Goal: Information Seeking & Learning: Learn about a topic

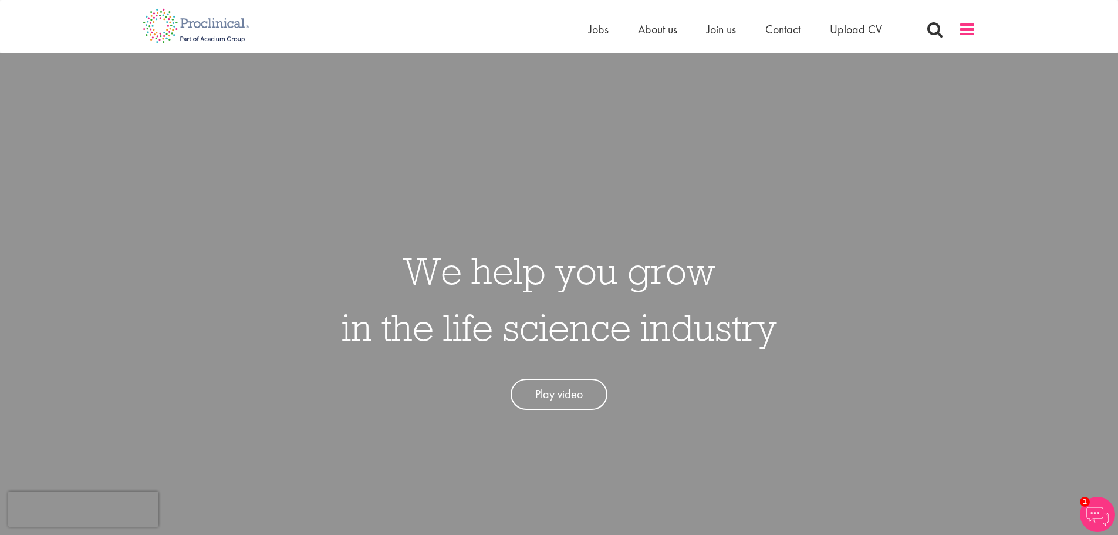
click at [971, 32] on span at bounding box center [967, 30] width 18 height 18
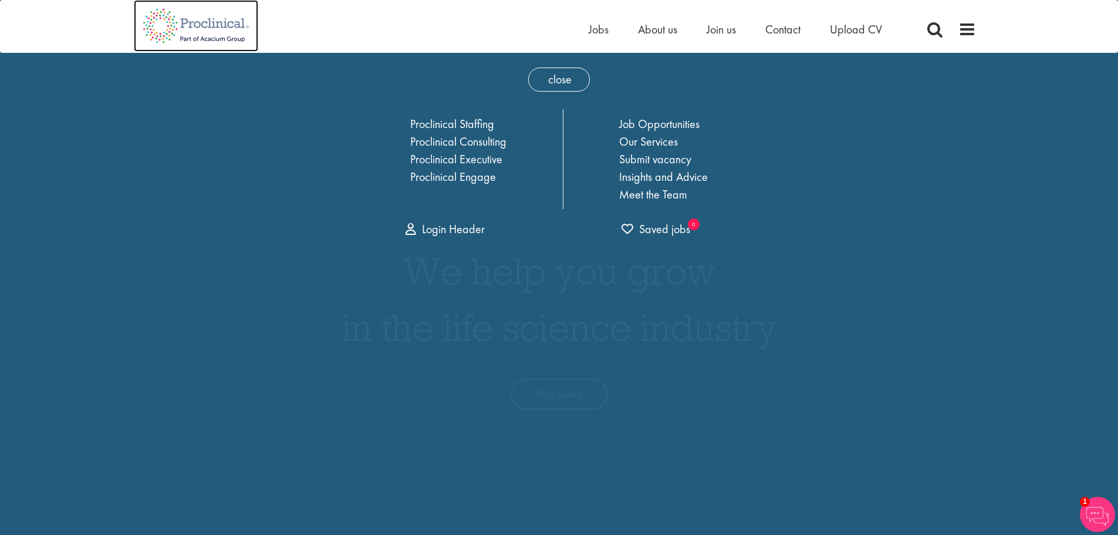
click at [178, 22] on img at bounding box center [196, 26] width 124 height 52
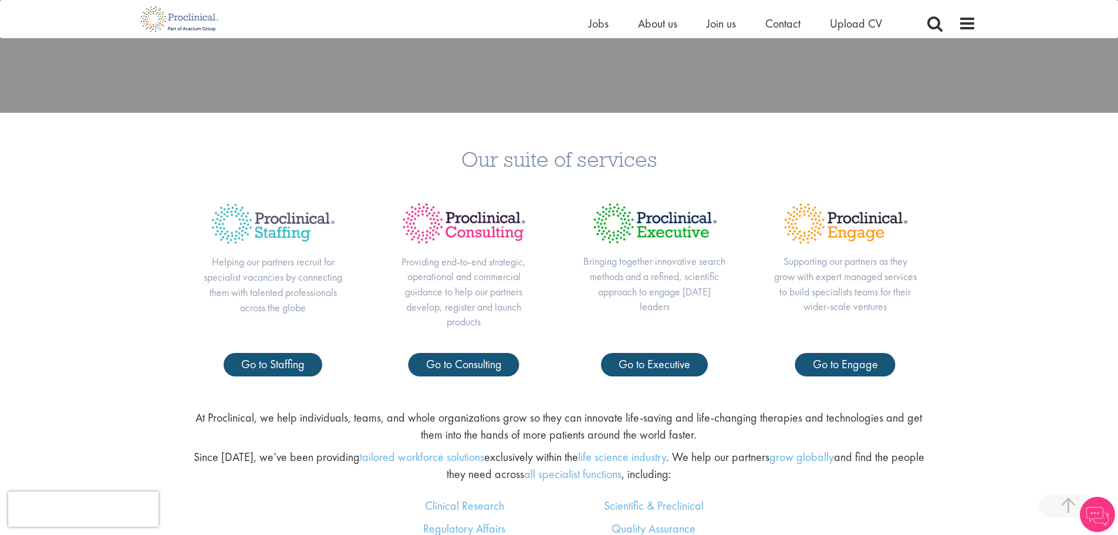
scroll to position [469, 0]
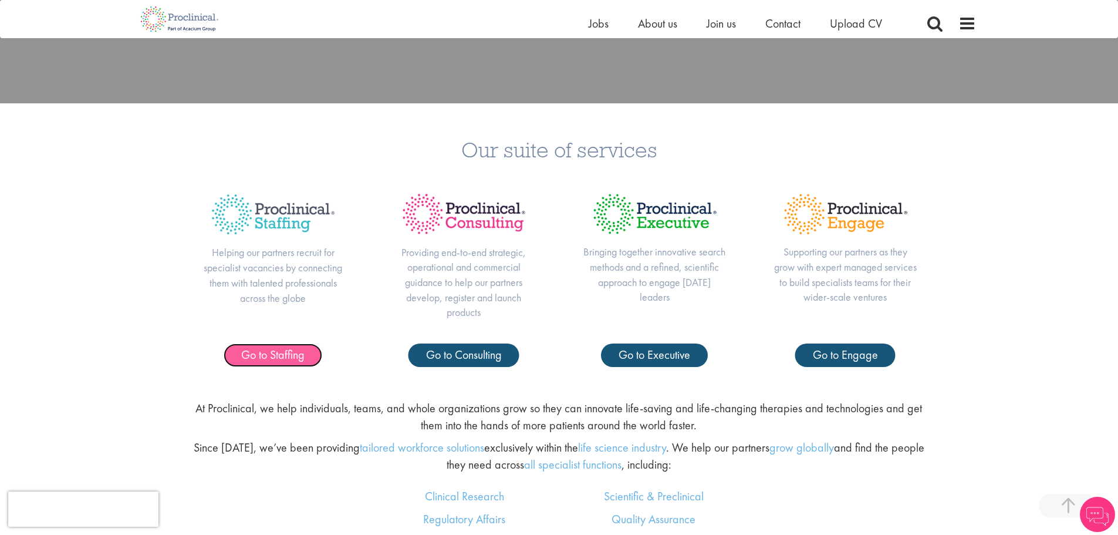
click at [262, 355] on span "Go to Staffing" at bounding box center [272, 354] width 63 height 15
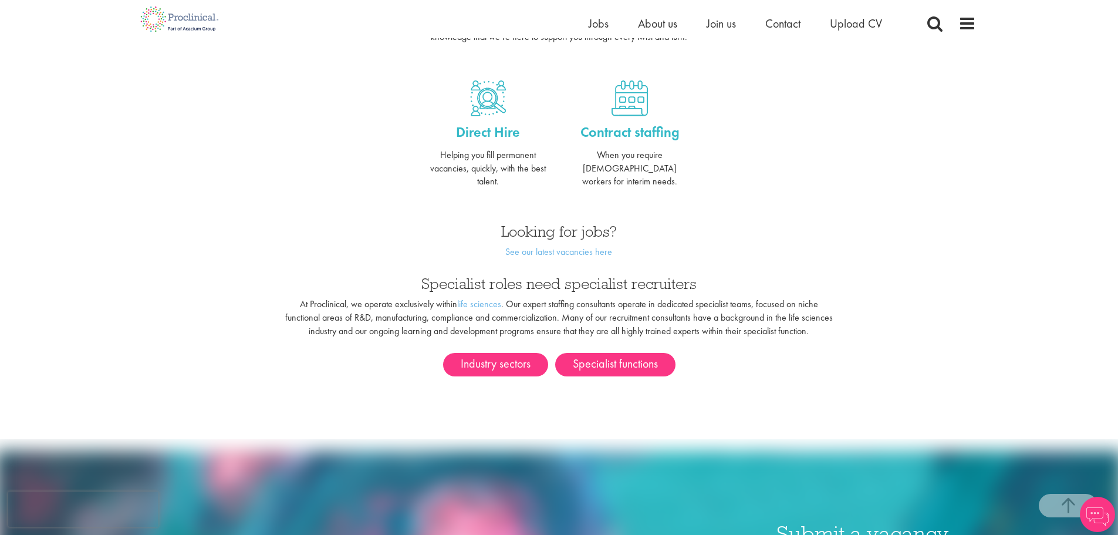
scroll to position [469, 0]
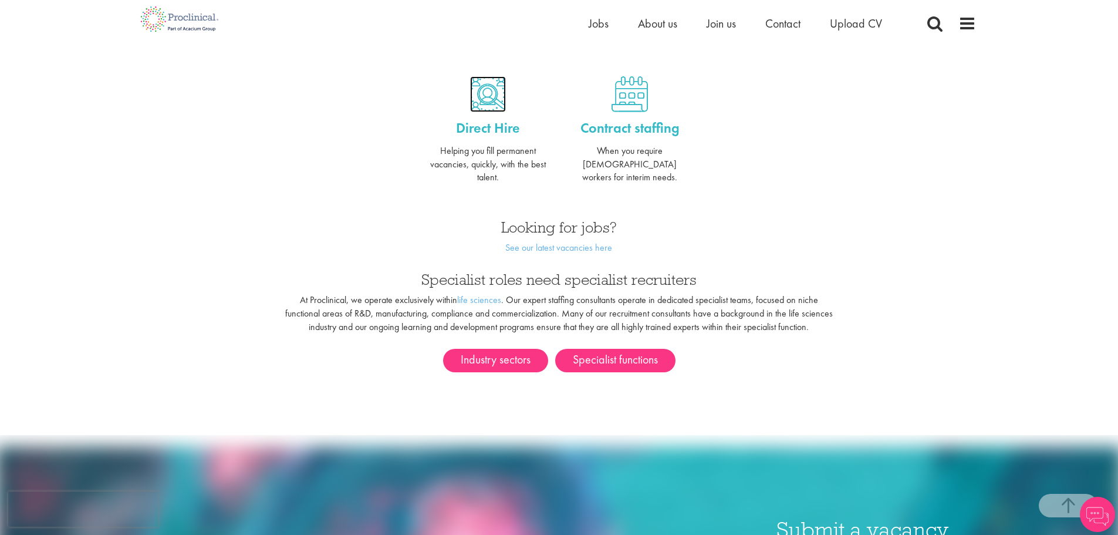
click at [491, 100] on img at bounding box center [488, 94] width 36 height 36
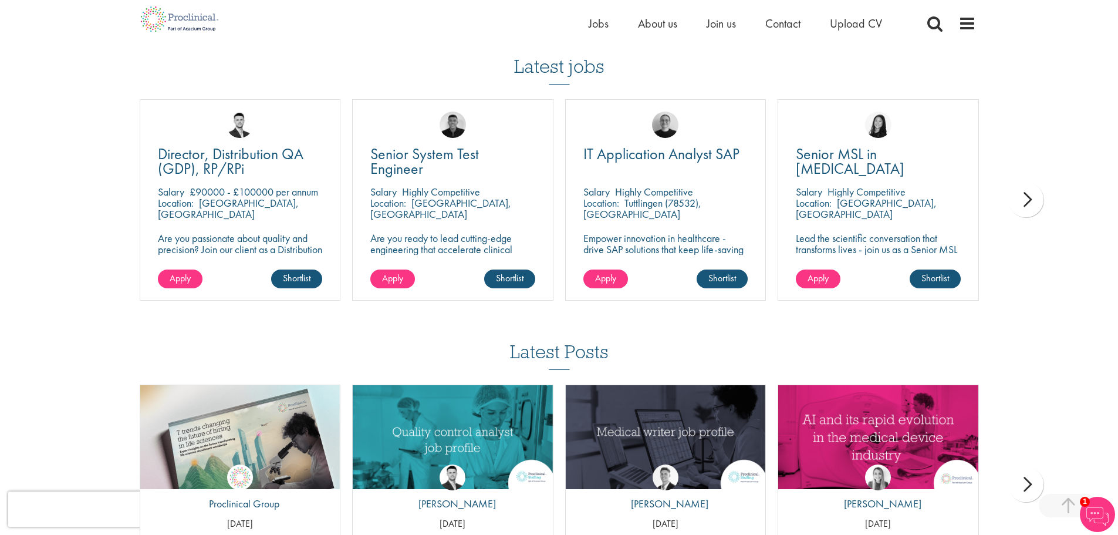
scroll to position [704, 0]
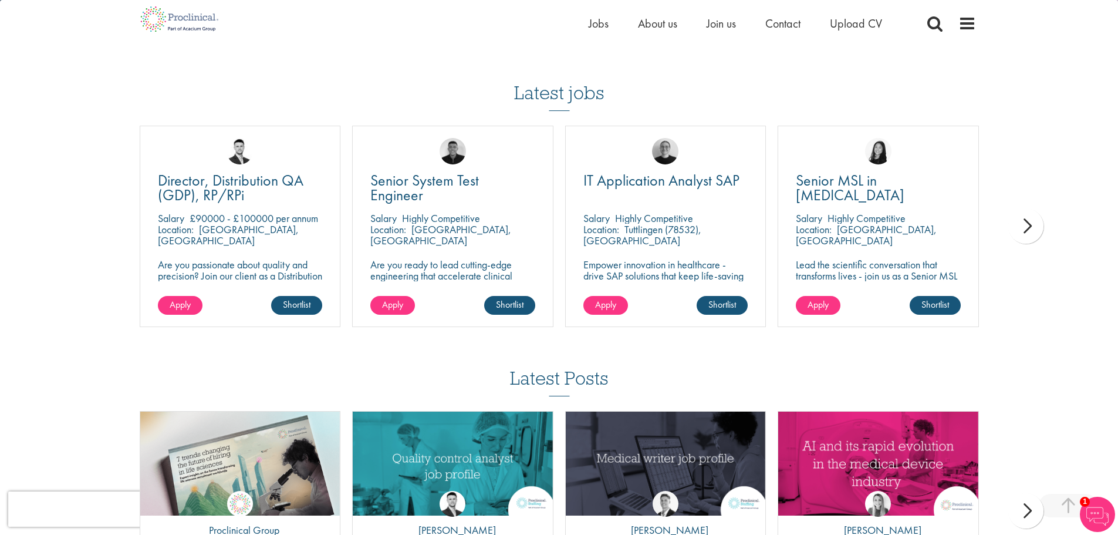
click at [1029, 244] on div "next" at bounding box center [1025, 225] width 35 height 35
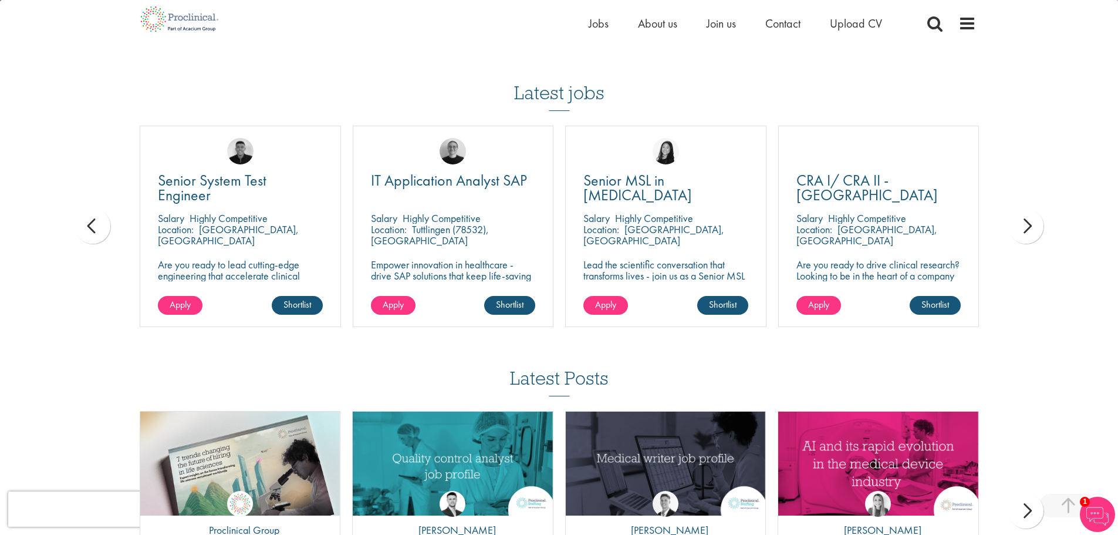
click at [1029, 244] on div "next" at bounding box center [1025, 225] width 35 height 35
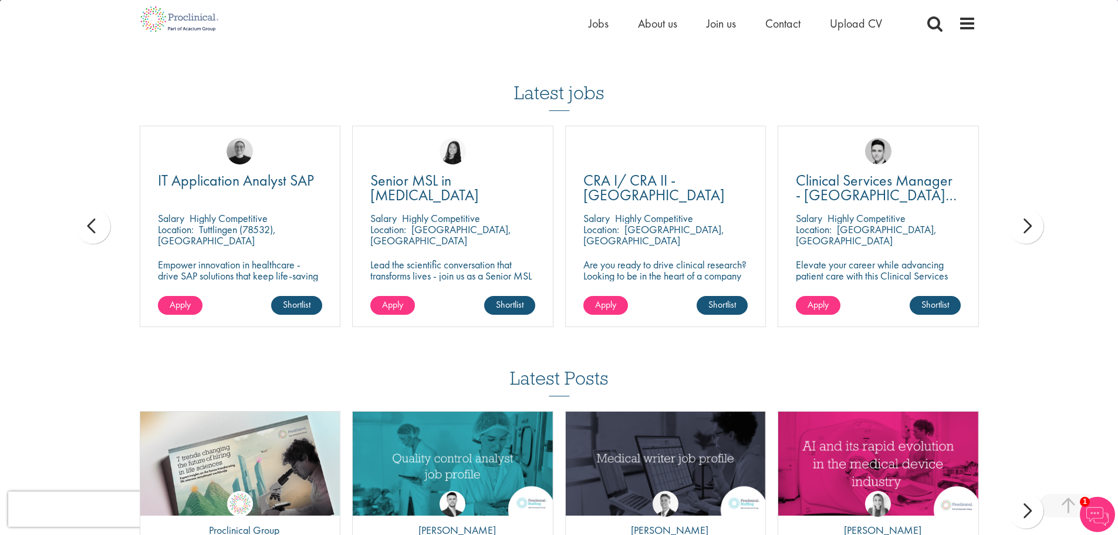
click at [1029, 244] on div "next" at bounding box center [1025, 225] width 35 height 35
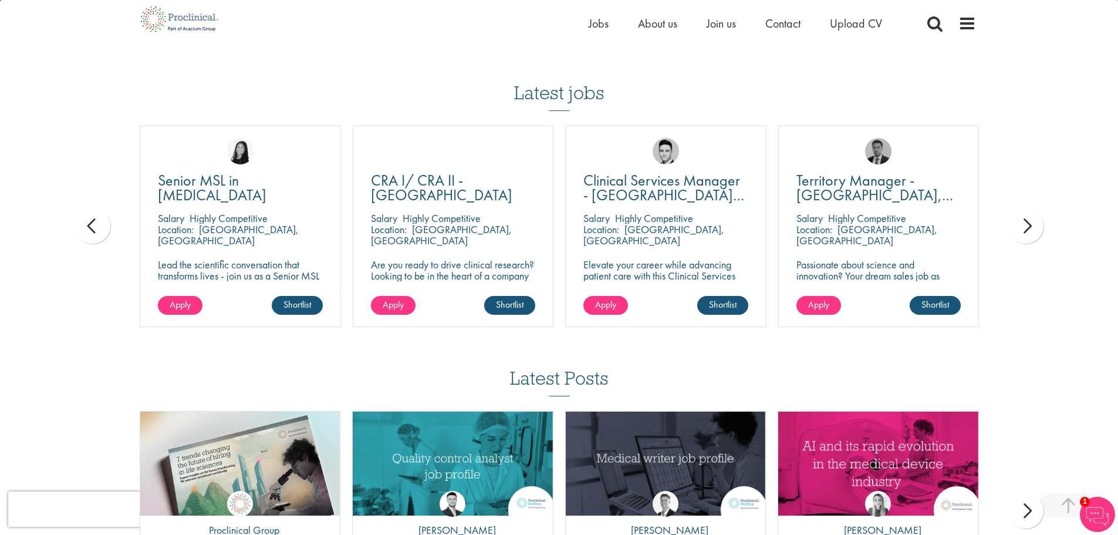
click at [1029, 244] on div "next" at bounding box center [1025, 225] width 35 height 35
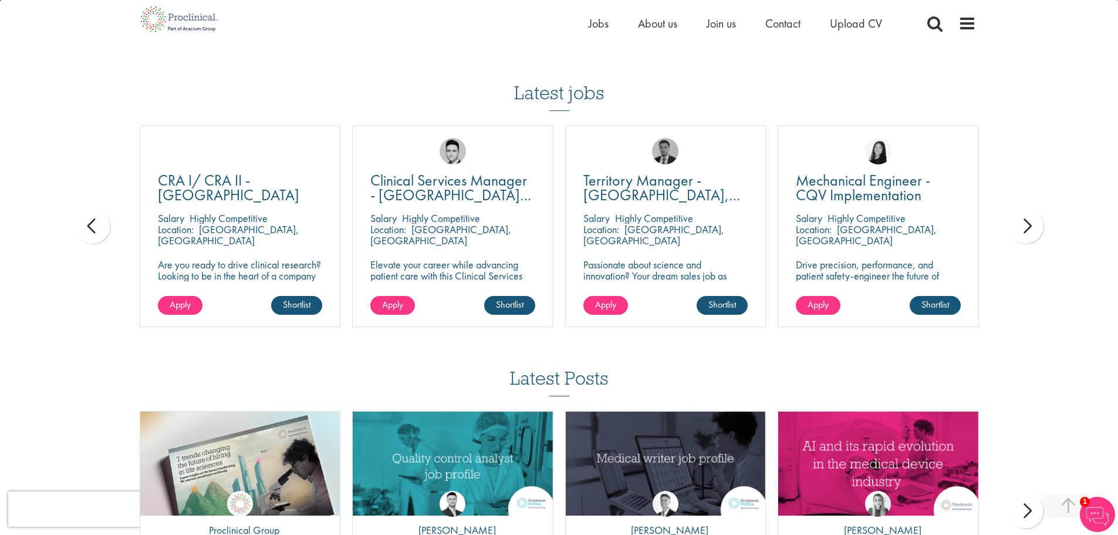
click at [1029, 244] on div "next" at bounding box center [1025, 225] width 35 height 35
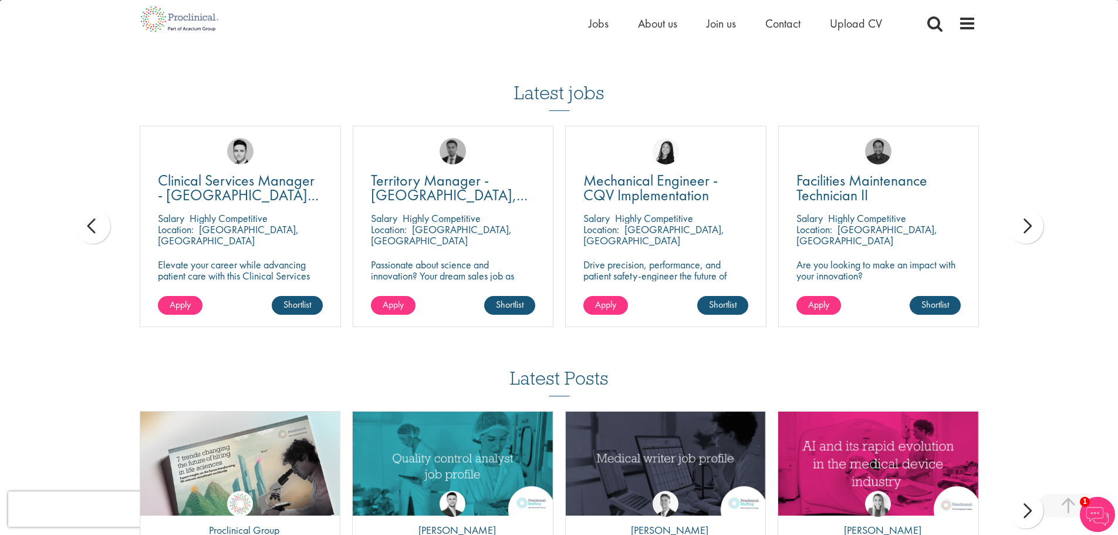
click at [1029, 244] on div "next" at bounding box center [1025, 225] width 35 height 35
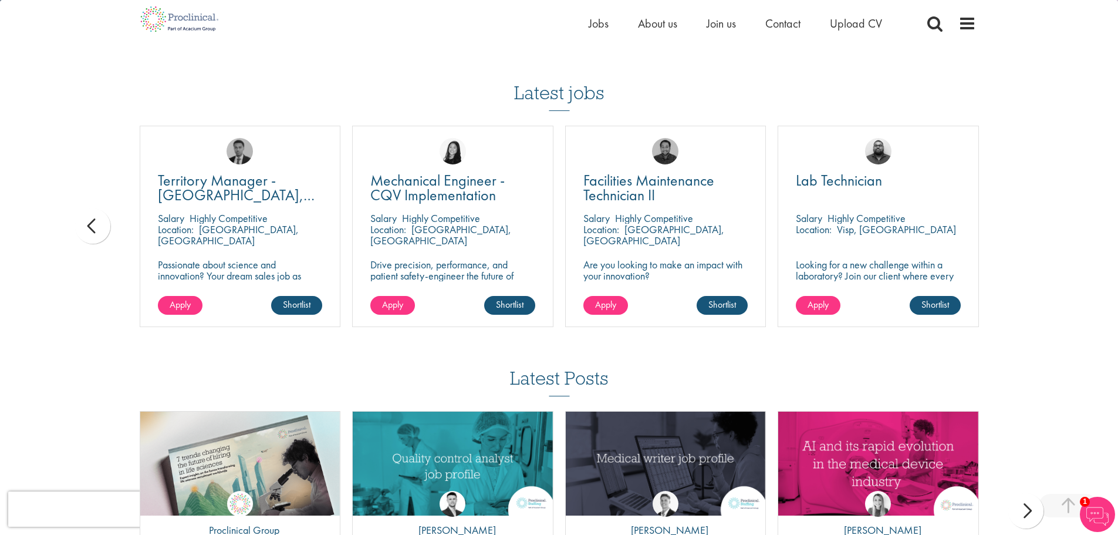
click at [90, 244] on div "prev" at bounding box center [92, 225] width 35 height 35
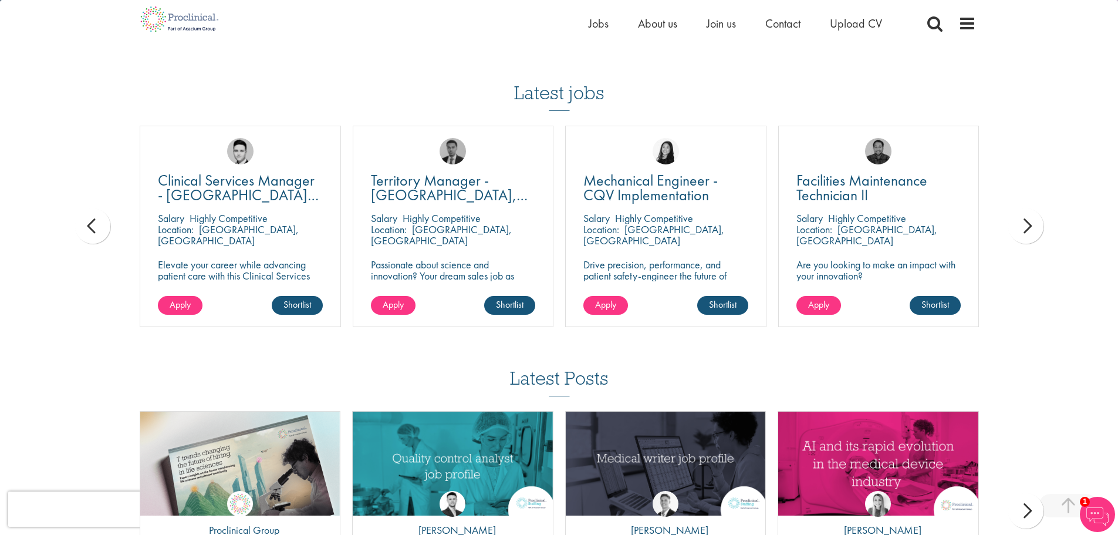
click at [90, 244] on div "prev" at bounding box center [92, 225] width 35 height 35
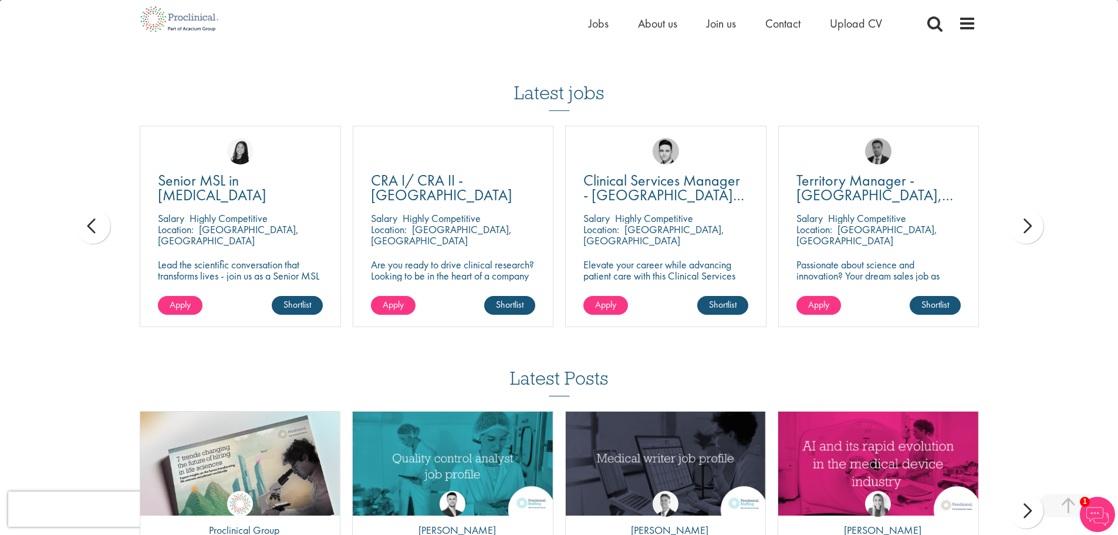
click at [90, 244] on div "prev" at bounding box center [92, 225] width 35 height 35
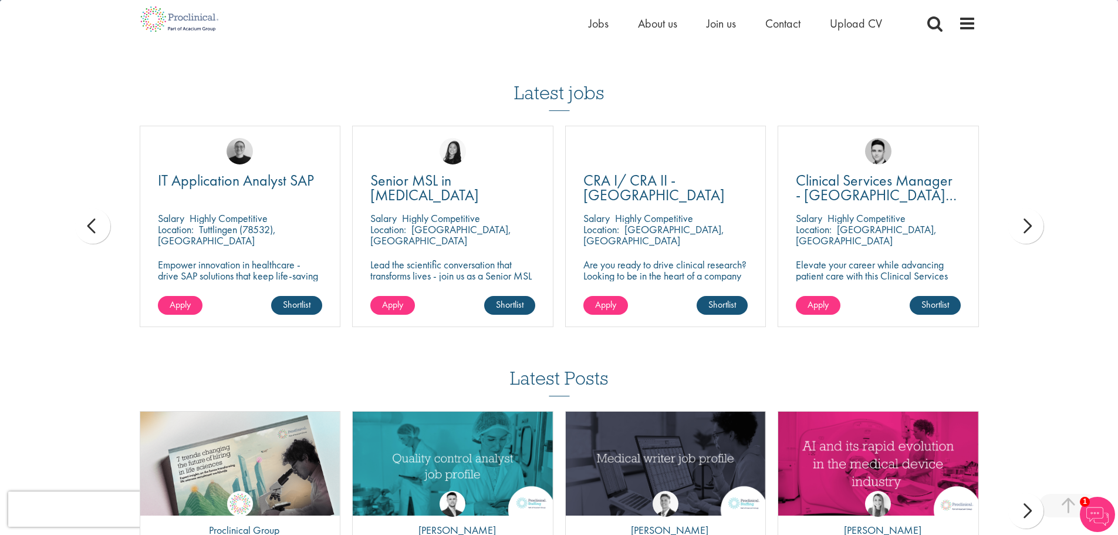
click at [90, 244] on div "prev" at bounding box center [92, 225] width 35 height 35
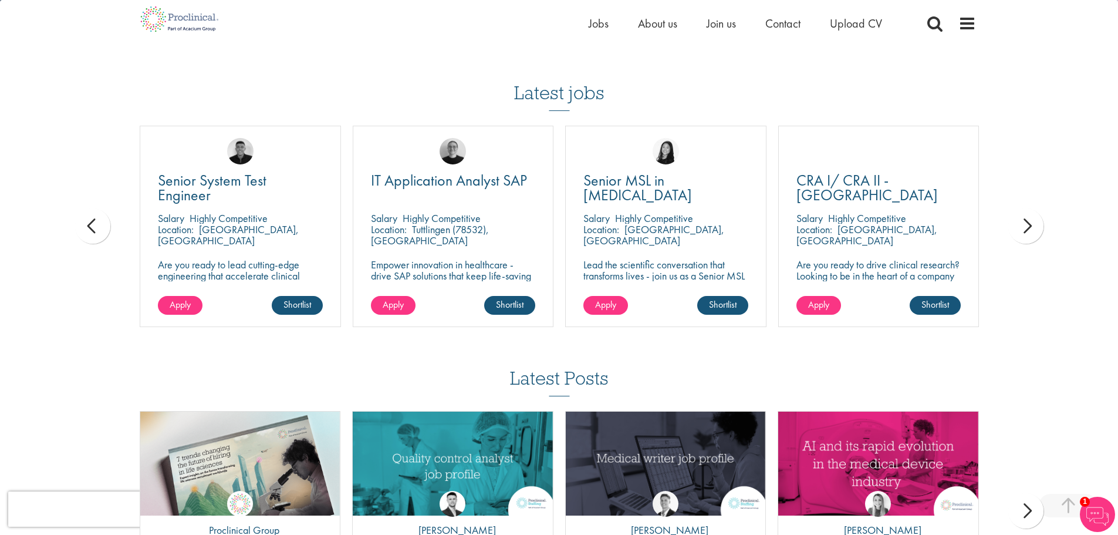
click at [90, 244] on div "prev" at bounding box center [92, 225] width 35 height 35
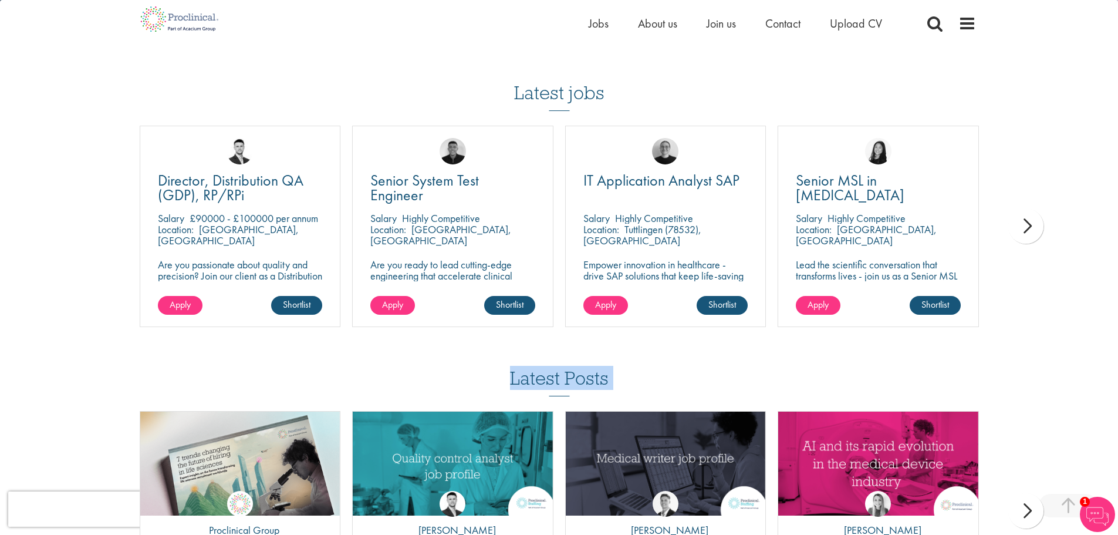
click at [1023, 238] on div "next" at bounding box center [1025, 225] width 35 height 35
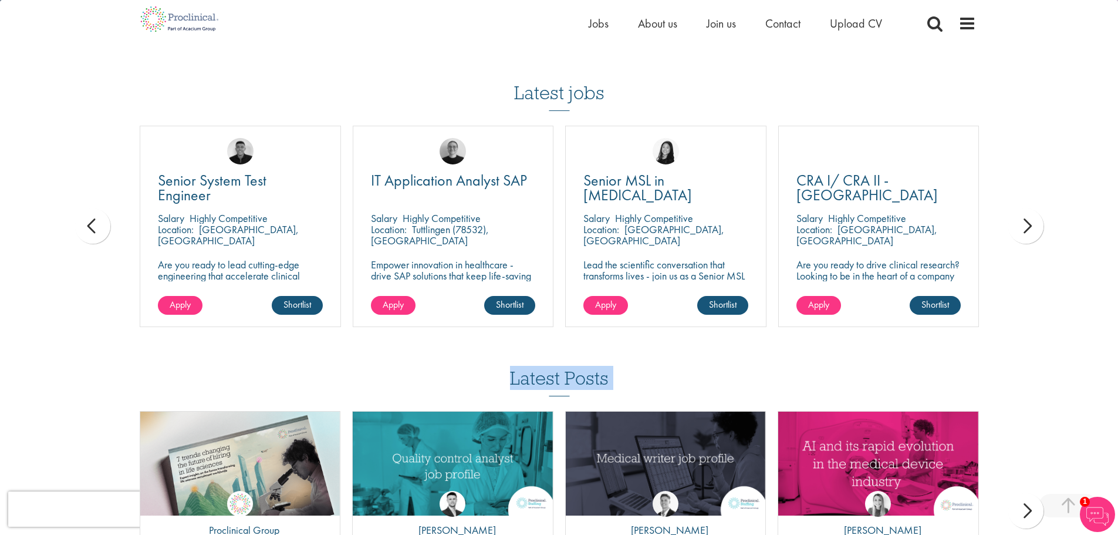
click at [1023, 238] on div "next" at bounding box center [1025, 225] width 35 height 35
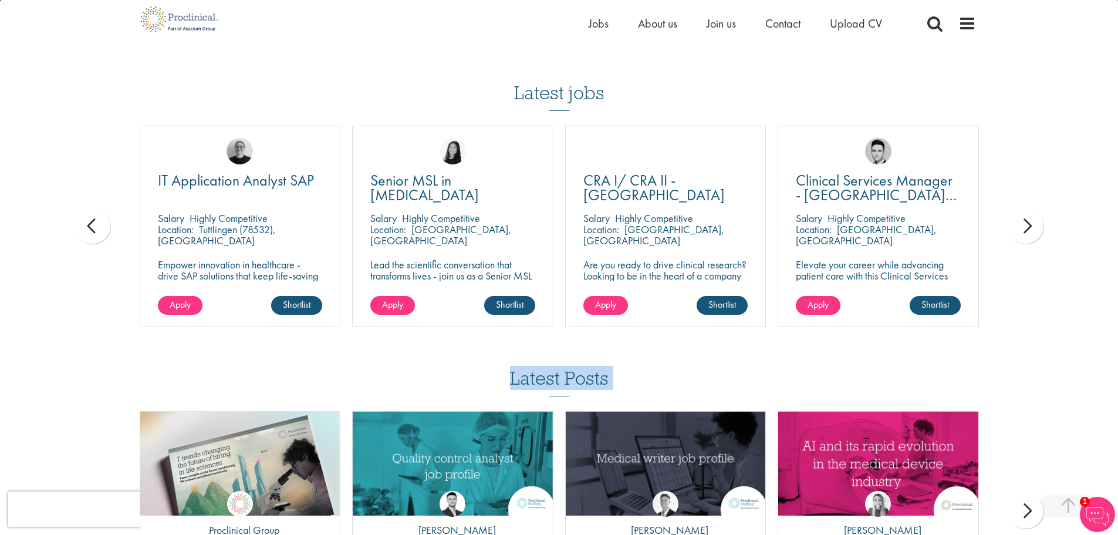
click at [1023, 238] on div "next" at bounding box center [1025, 225] width 35 height 35
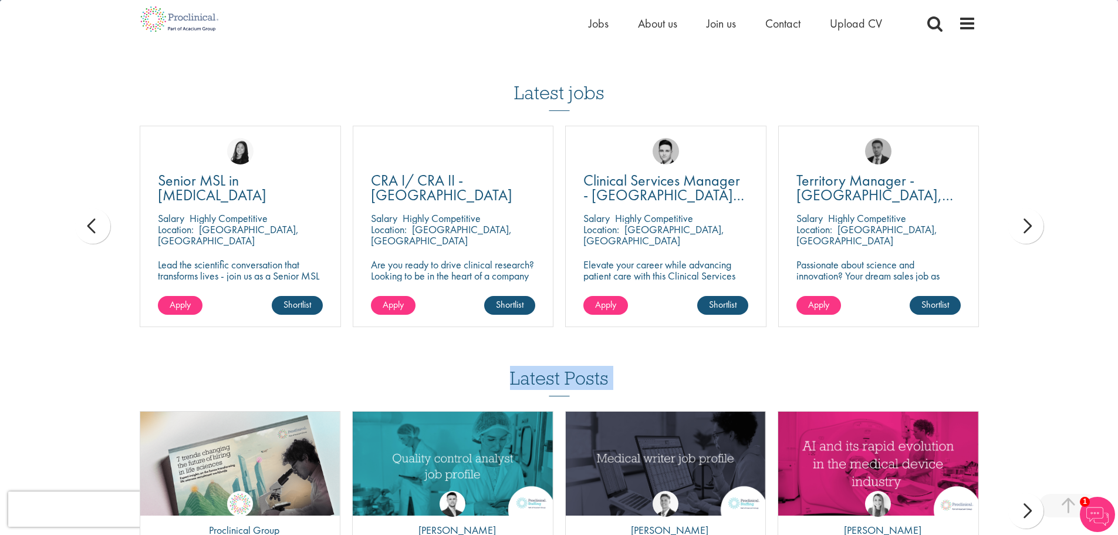
click at [1023, 238] on div "next" at bounding box center [1025, 225] width 35 height 35
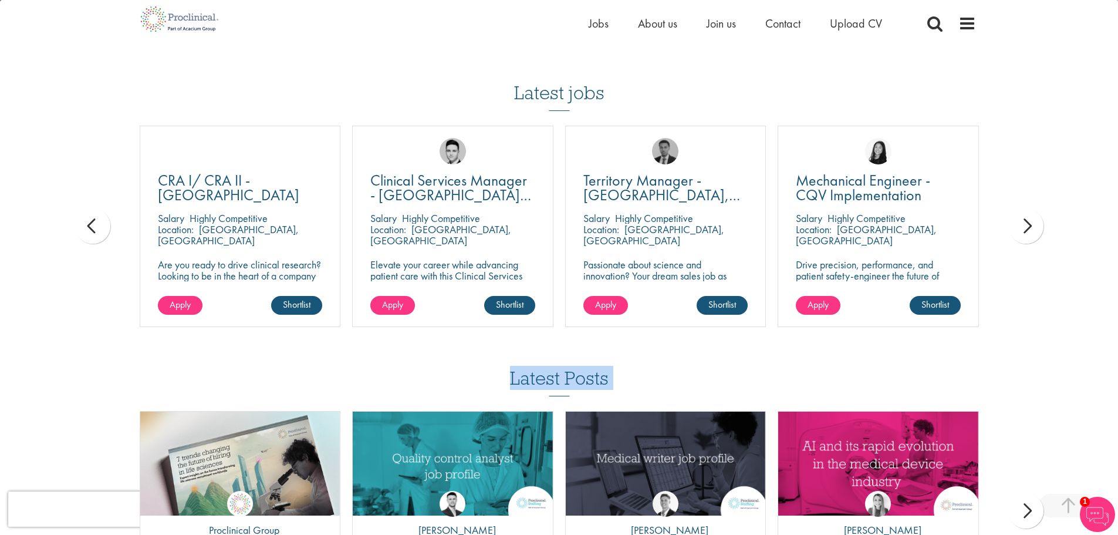
click at [1023, 238] on div "next" at bounding box center [1025, 225] width 35 height 35
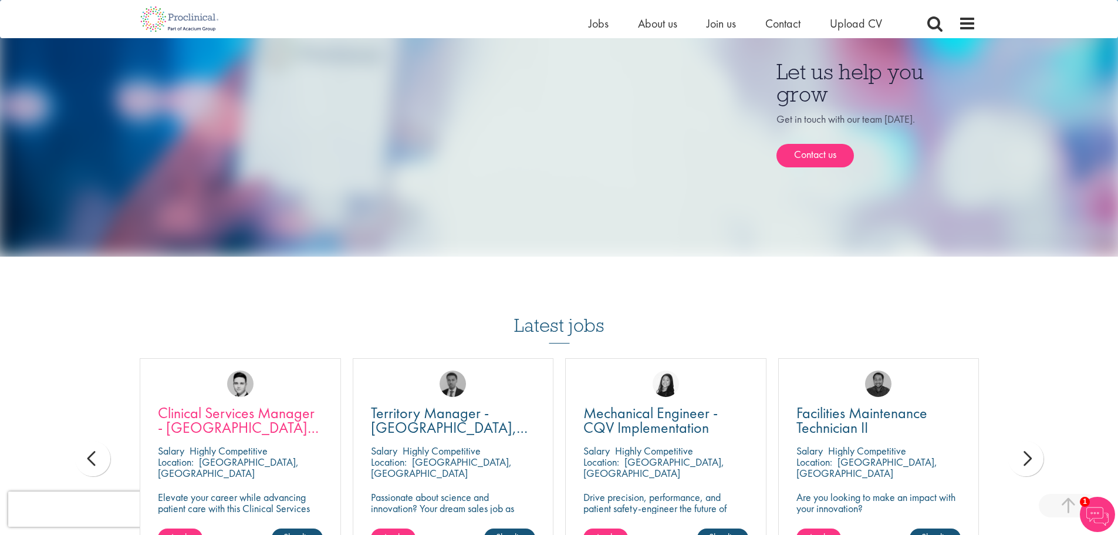
scroll to position [469, 0]
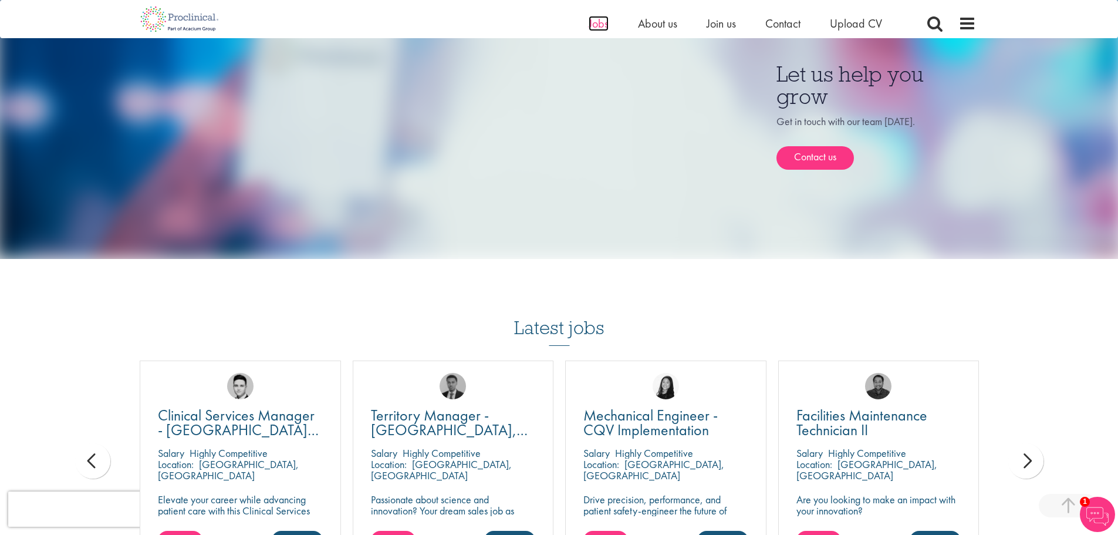
click at [599, 25] on span "Jobs" at bounding box center [599, 23] width 20 height 15
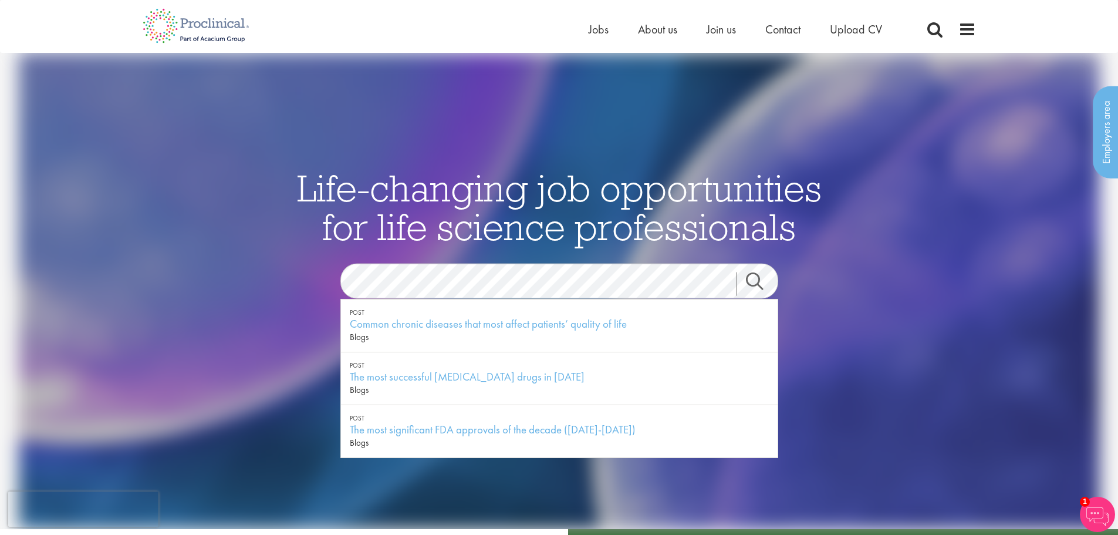
click at [751, 278] on link "Search" at bounding box center [762, 283] width 50 height 23
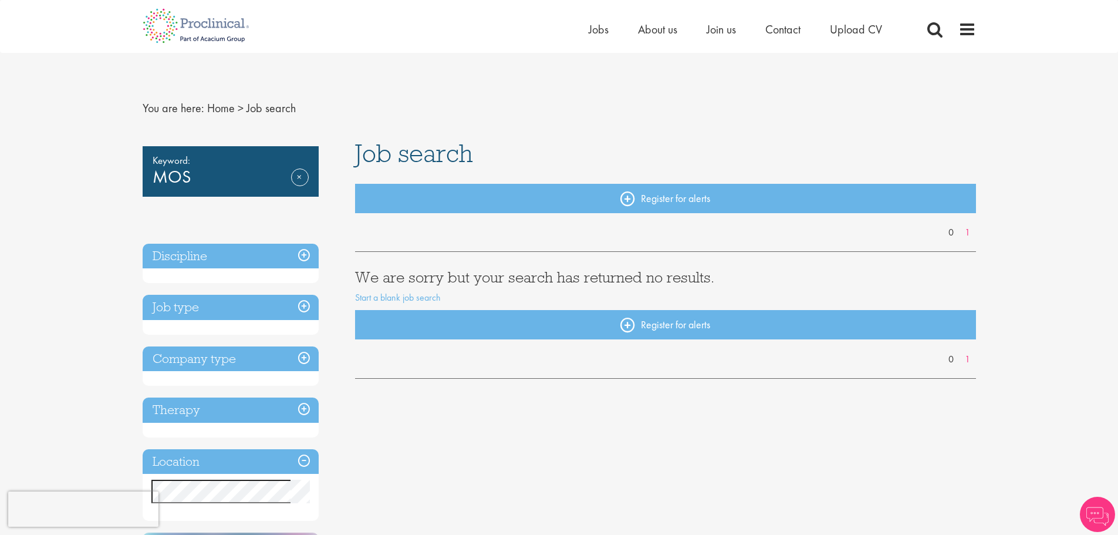
click at [306, 253] on h3 "Discipline" at bounding box center [231, 256] width 176 height 25
click at [304, 255] on h3 "Discipline" at bounding box center [231, 256] width 176 height 25
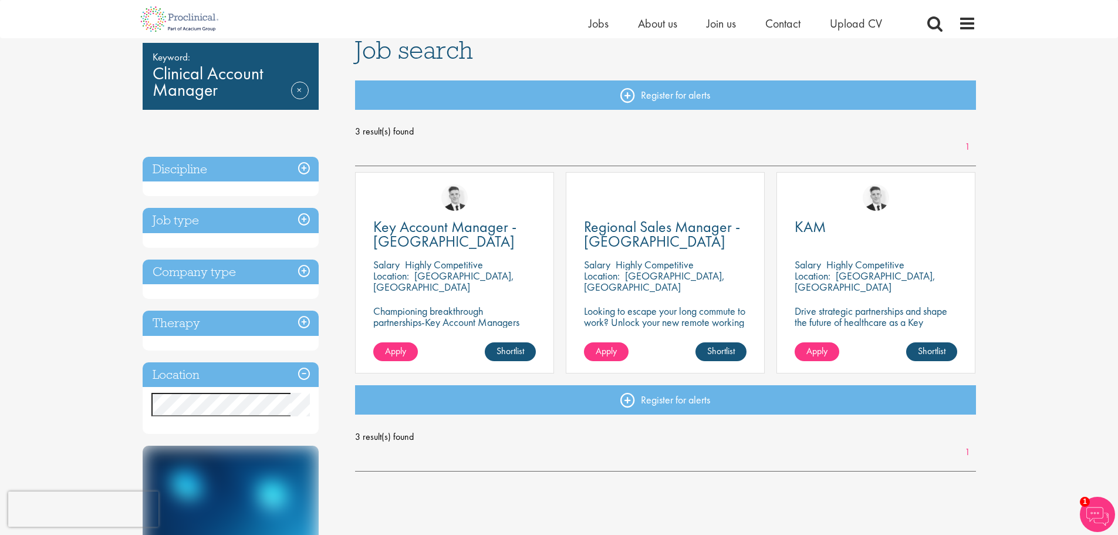
scroll to position [117, 0]
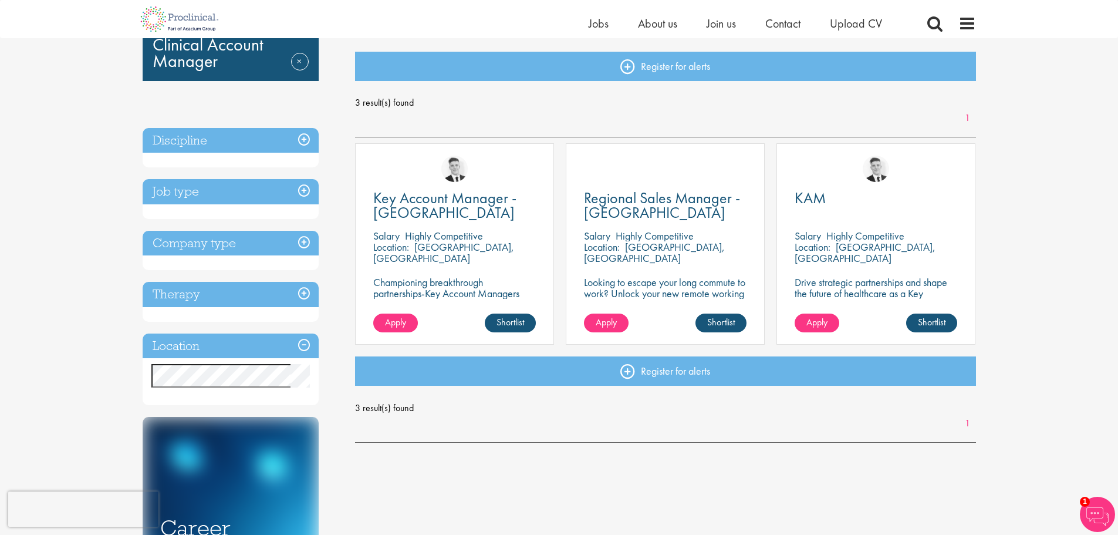
click at [302, 343] on h3 "Location" at bounding box center [231, 345] width 176 height 25
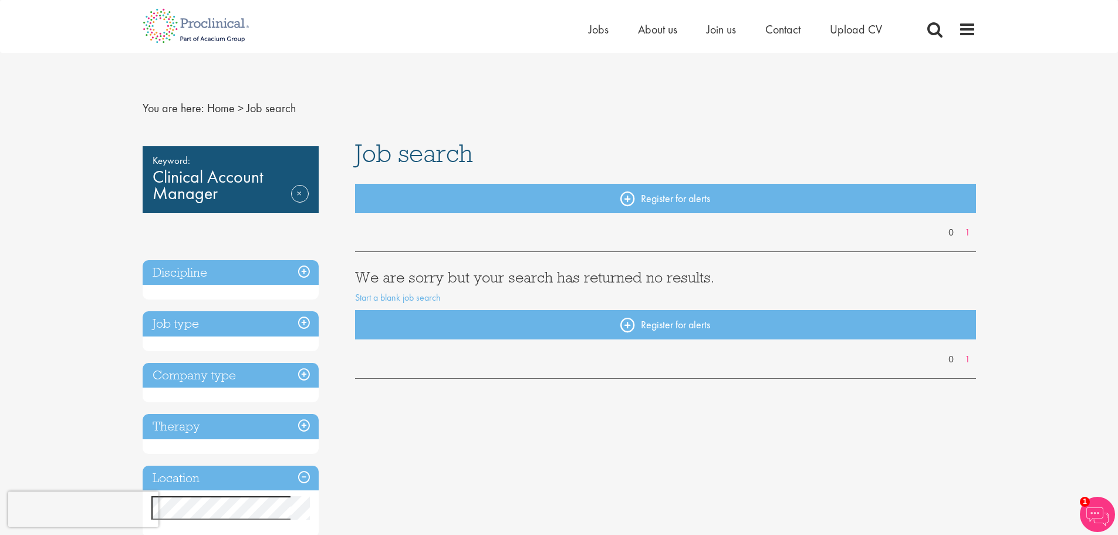
click at [302, 477] on h3 "Location" at bounding box center [231, 477] width 176 height 25
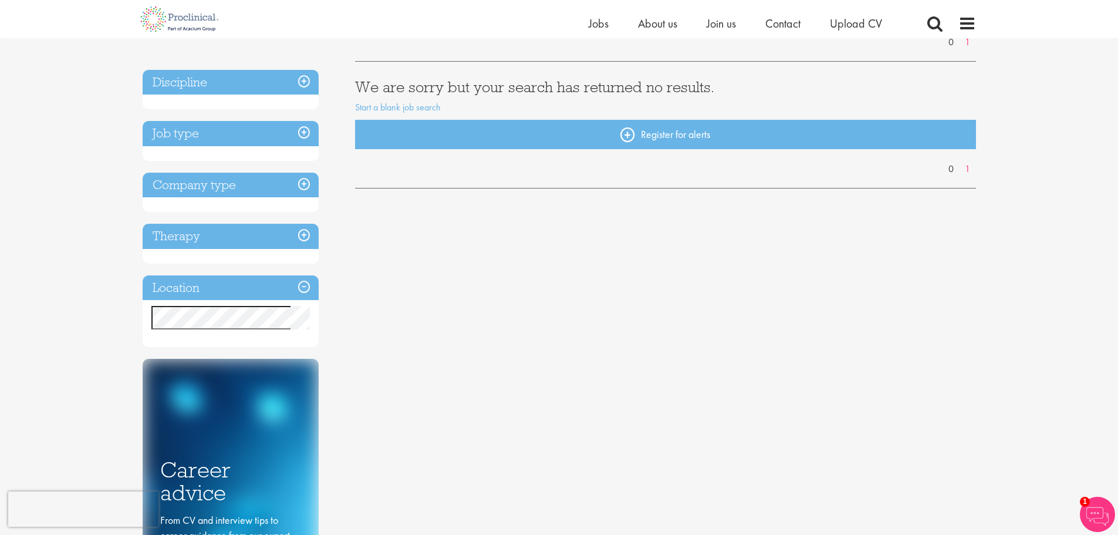
scroll to position [176, 0]
click at [306, 82] on h3 "Discipline" at bounding box center [231, 81] width 176 height 25
click at [303, 82] on h3 "Discipline" at bounding box center [231, 81] width 176 height 25
click at [303, 131] on h3 "Job type" at bounding box center [231, 132] width 176 height 25
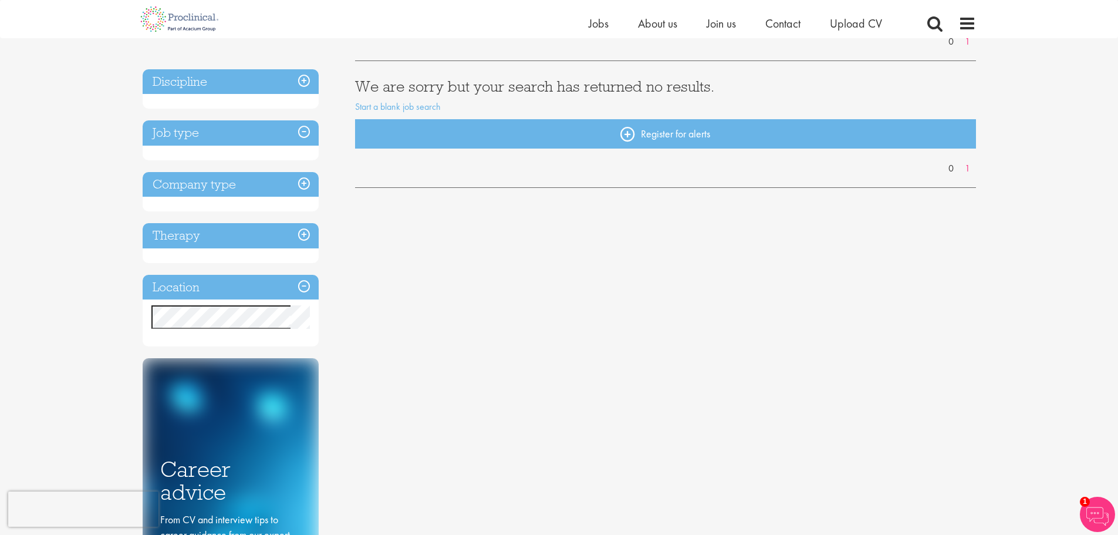
click at [303, 131] on h3 "Job type" at bounding box center [231, 132] width 176 height 25
click at [304, 187] on h3 "Company type" at bounding box center [231, 184] width 176 height 25
click at [304, 235] on h3 "Therapy" at bounding box center [231, 235] width 176 height 25
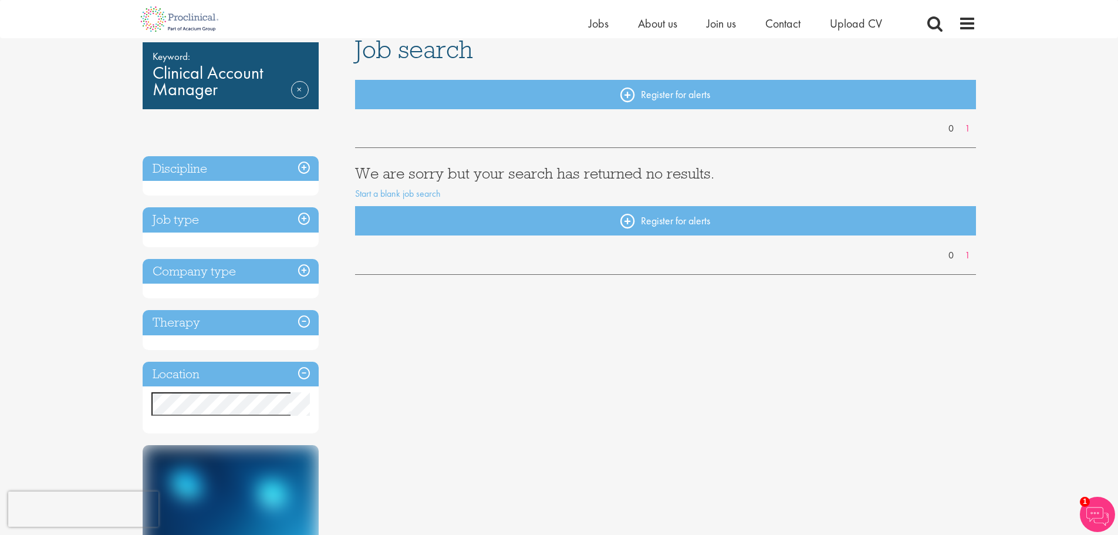
scroll to position [0, 0]
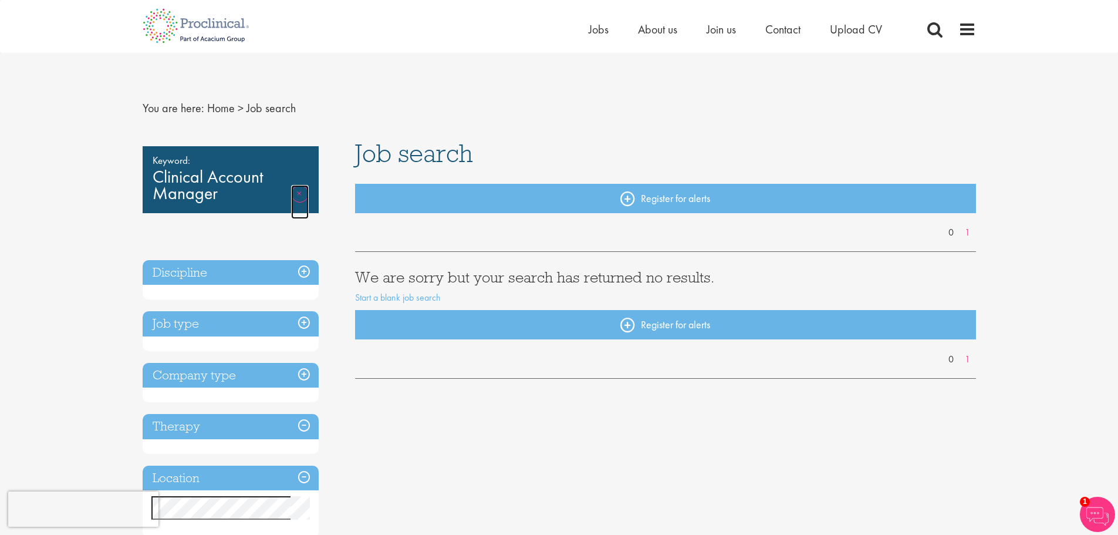
click at [298, 194] on link "Remove" at bounding box center [300, 202] width 18 height 34
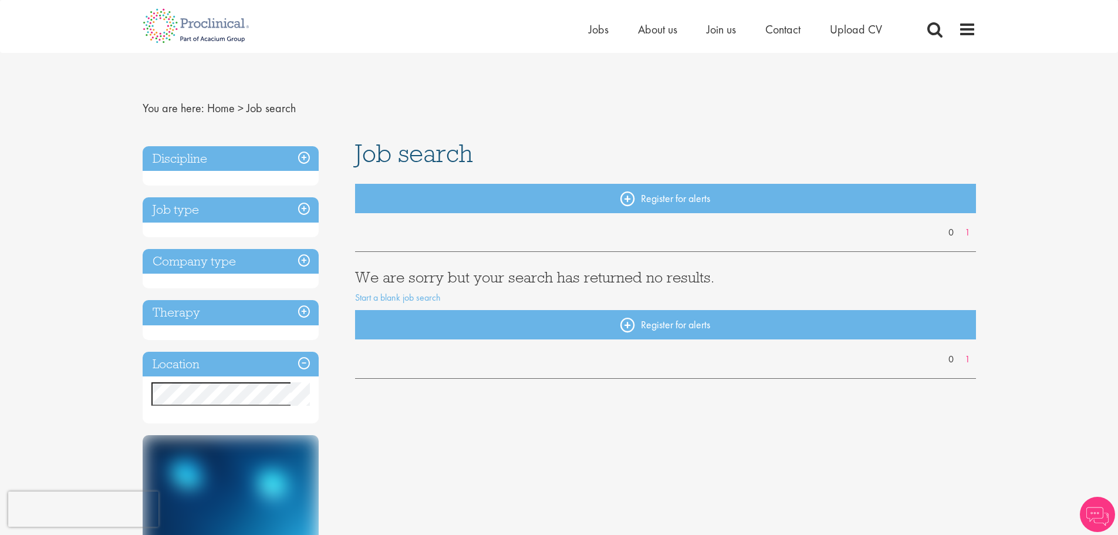
click at [403, 437] on div "Discipline Job type Company type Therapy Location Specified location Miles Care…" at bounding box center [559, 441] width 851 height 602
click at [593, 30] on span "Jobs" at bounding box center [599, 29] width 20 height 15
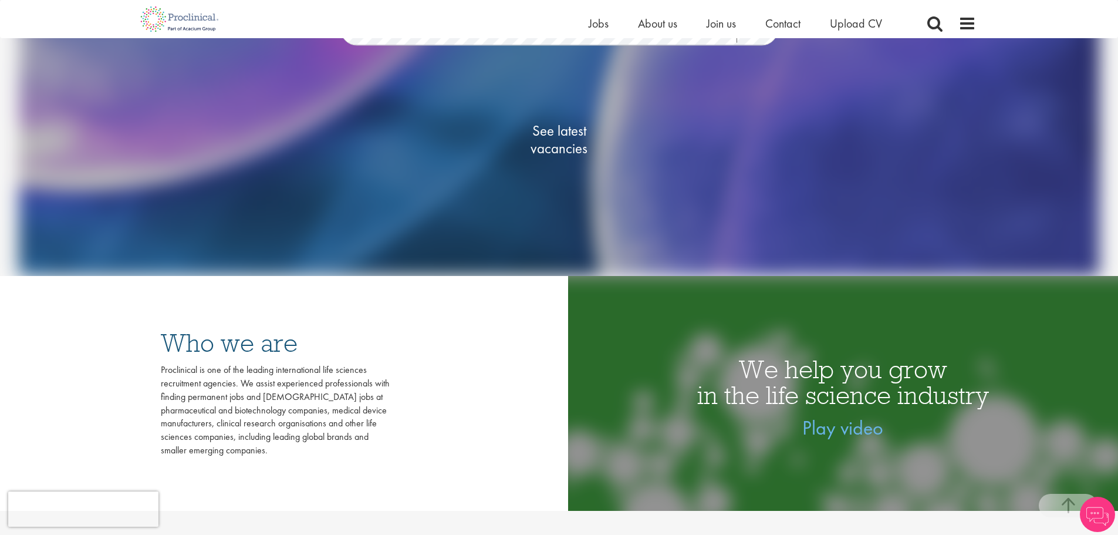
scroll to position [235, 0]
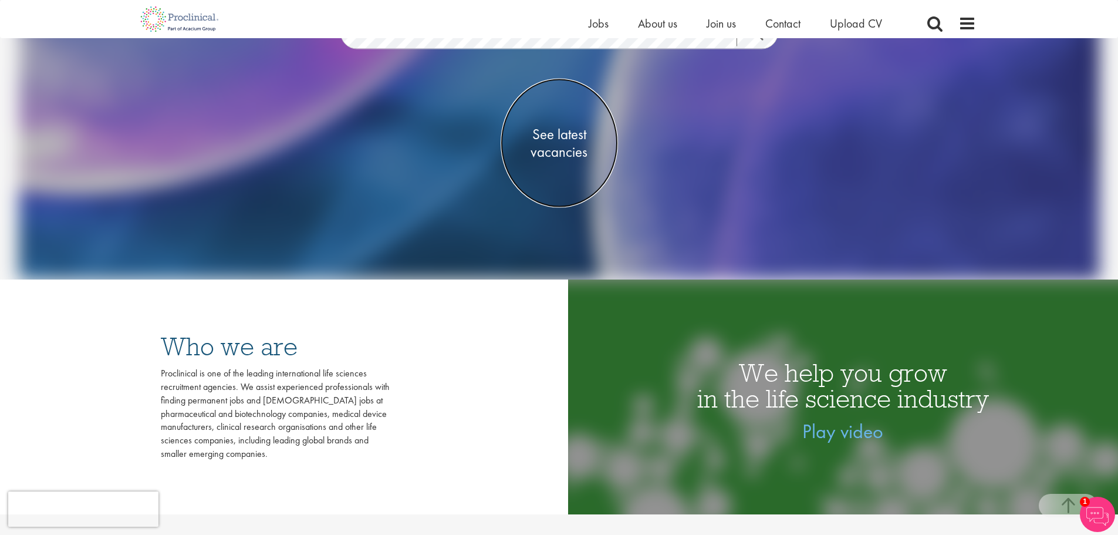
click at [558, 152] on span "See latest vacancies" at bounding box center [559, 143] width 117 height 35
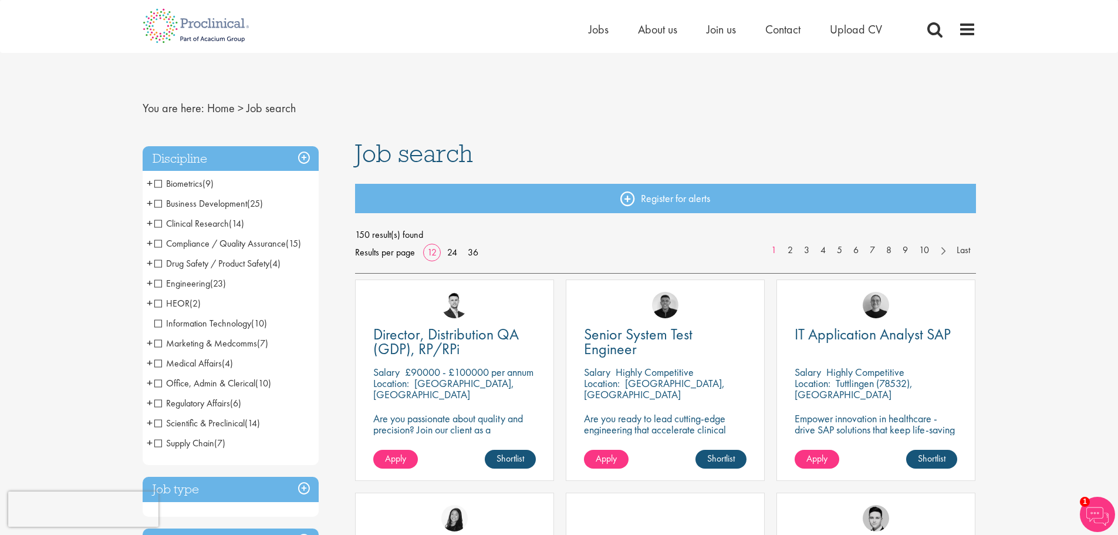
click at [150, 203] on span "+" at bounding box center [150, 203] width 6 height 18
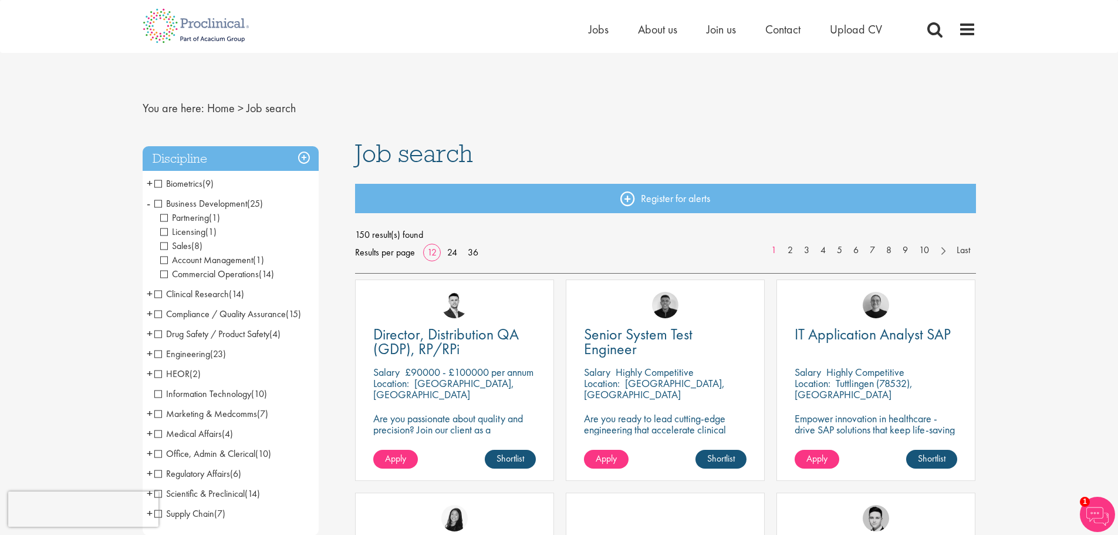
click at [163, 246] on span "Sales" at bounding box center [175, 245] width 31 height 12
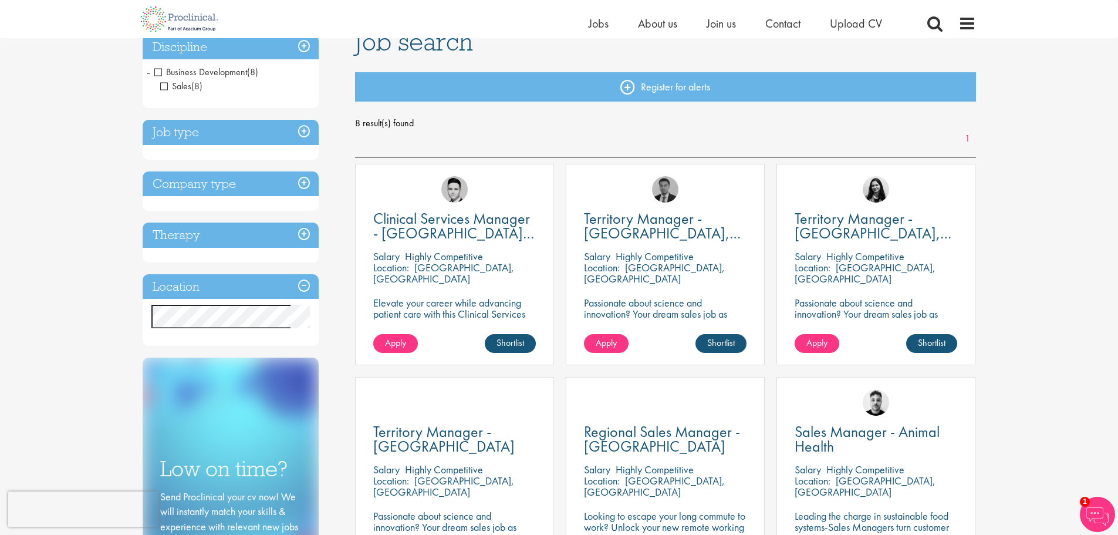
scroll to position [59, 0]
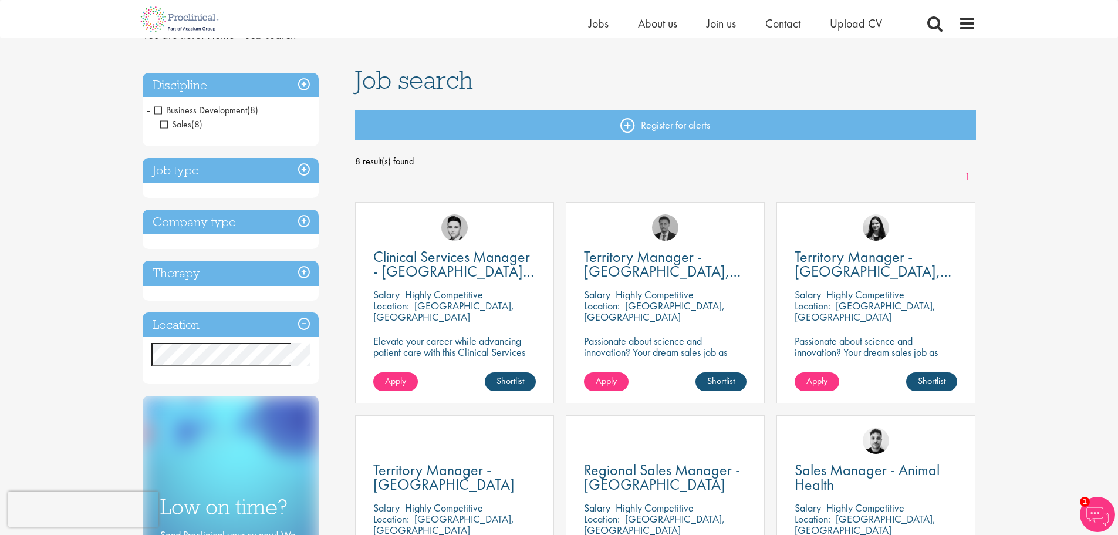
click at [303, 321] on h3 "Location" at bounding box center [231, 324] width 176 height 25
